Goal: Obtain resource: Obtain resource

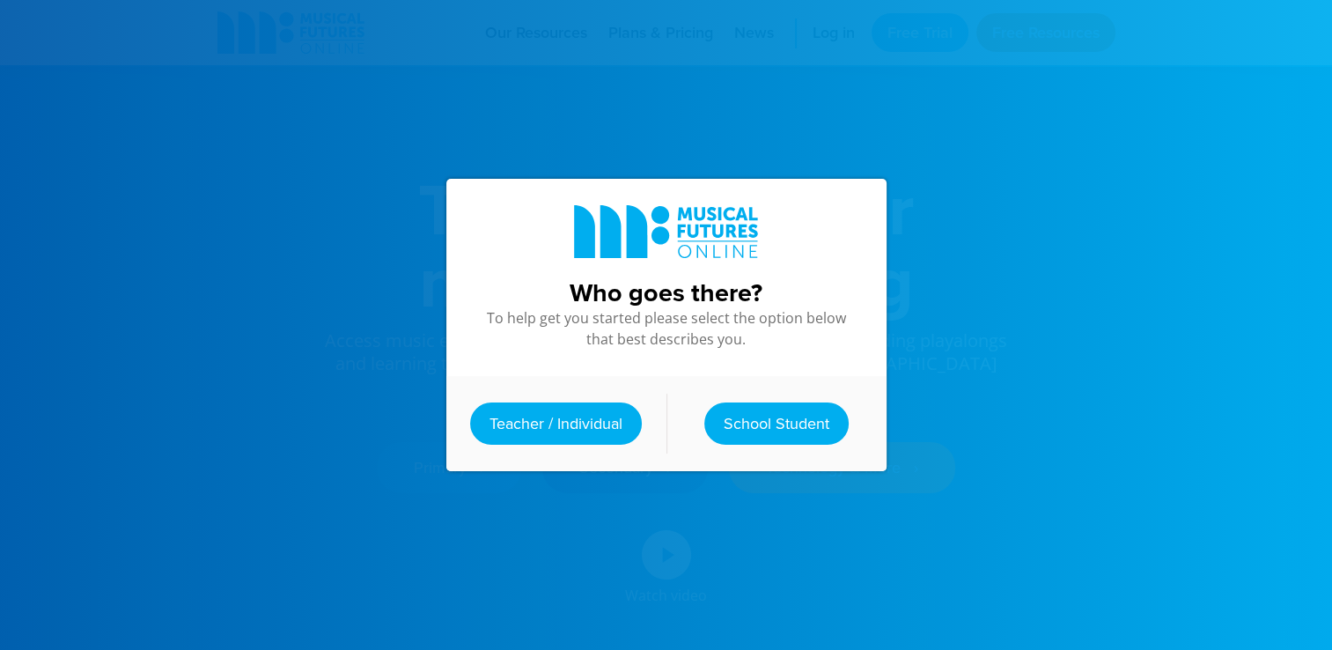
click at [545, 425] on link "Teacher / Individual" at bounding box center [556, 423] width 172 height 42
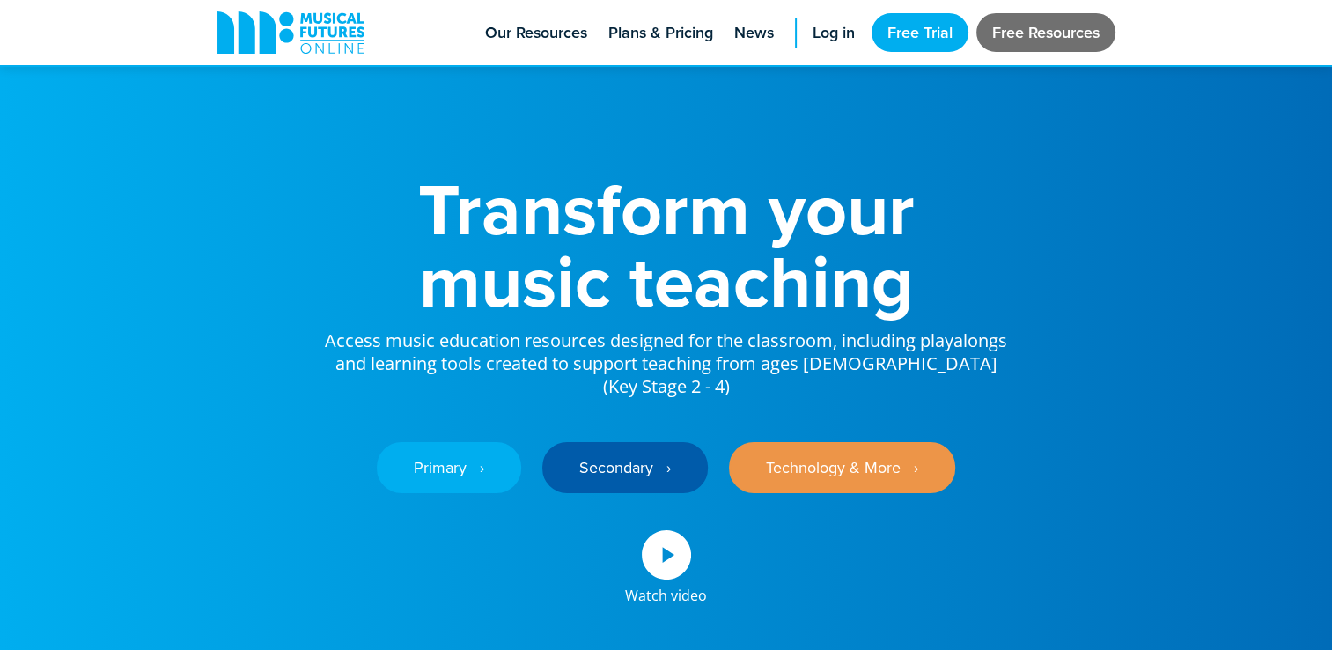
click at [1092, 26] on link "Free Resources" at bounding box center [1045, 32] width 139 height 39
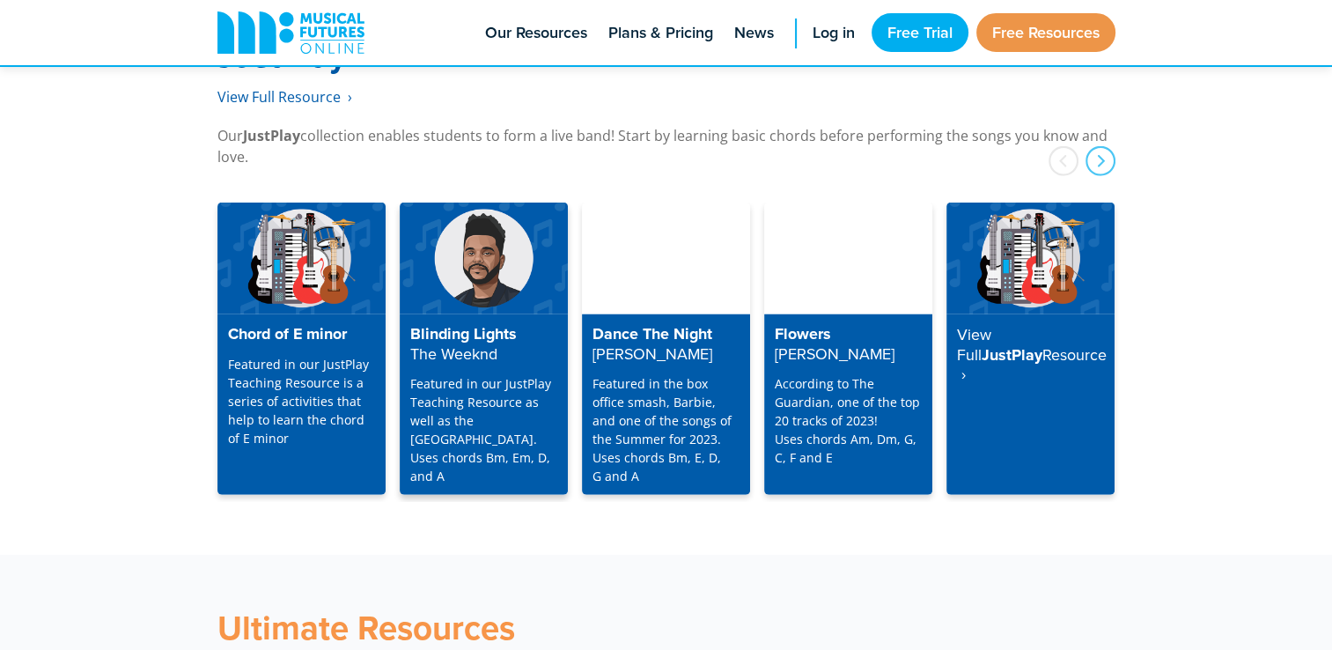
scroll to position [4483, 0]
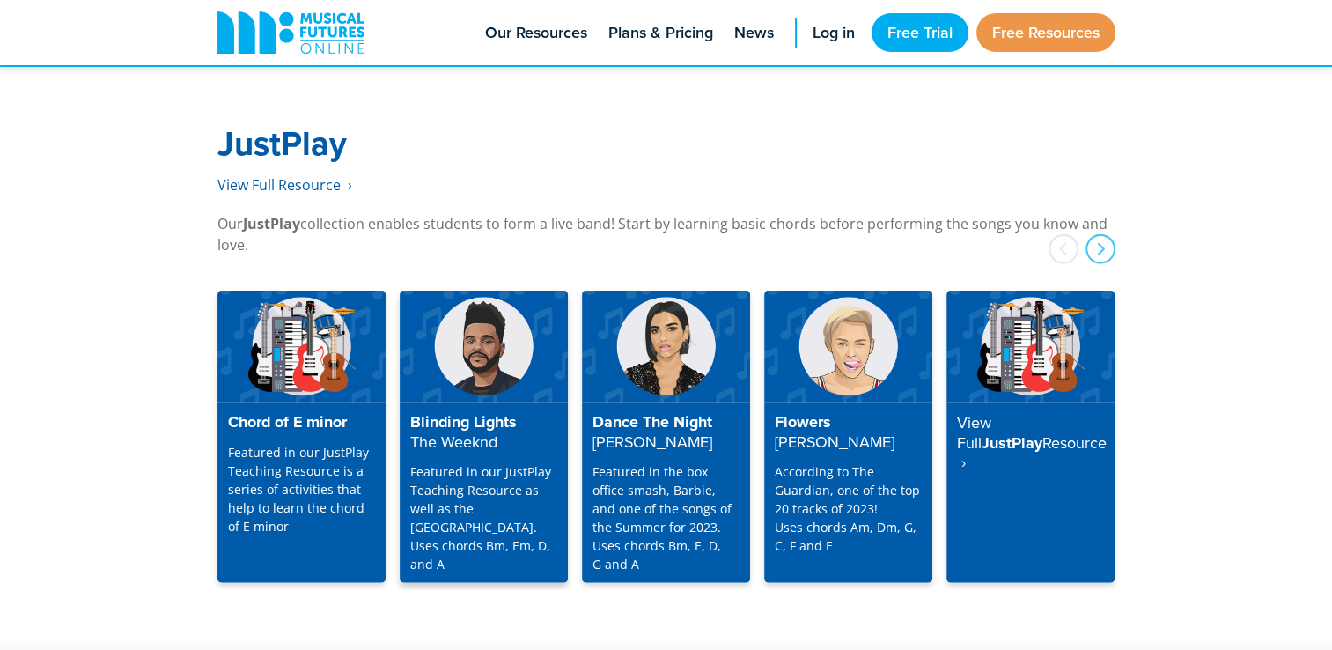
click at [470, 519] on p "Featured in our JustPlay Teaching Resource as well as the [GEOGRAPHIC_DATA]. Us…" at bounding box center [483, 517] width 147 height 111
